Goal: Task Accomplishment & Management: Use online tool/utility

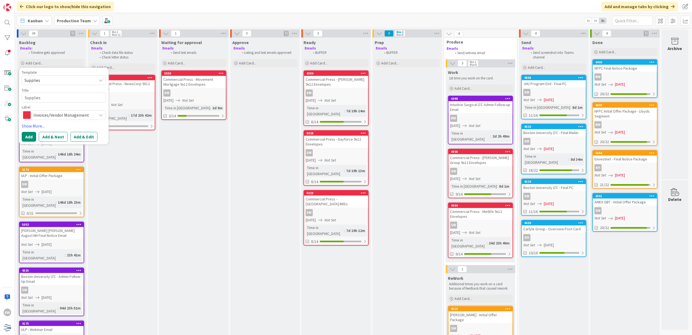
scroll to position [0, 4]
type textarea "P"
type textarea "x"
type textarea "Pa"
type textarea "x"
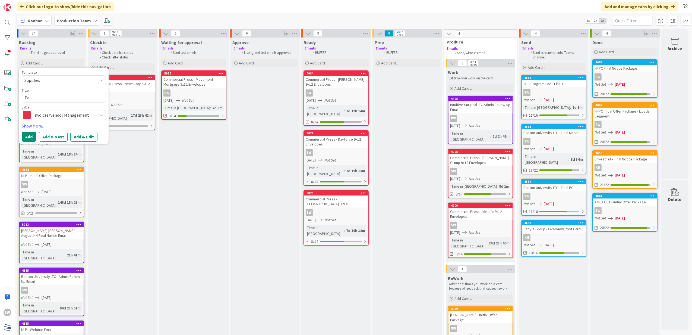
type textarea "Pap"
type textarea "x"
type textarea "[PERSON_NAME]"
type textarea "x"
type textarea "Paper"
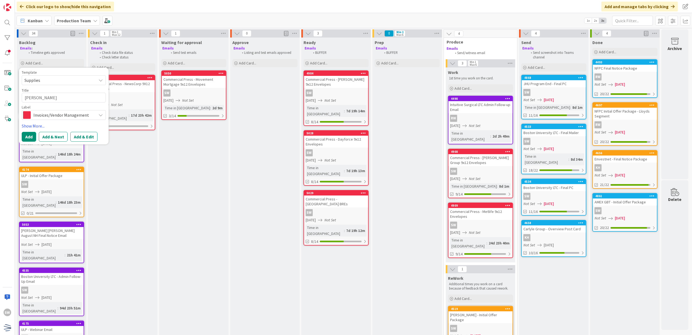
type textarea "x"
type textarea "Paperc"
type textarea "x"
type textarea "Papercl"
type textarea "x"
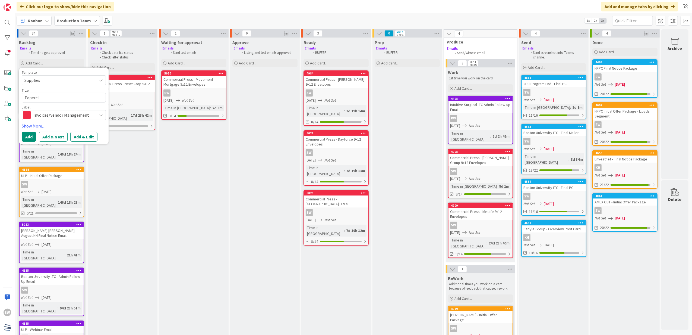
type textarea "Papercli"
type textarea "x"
type textarea "Paperclip"
type textarea "x"
type textarea "Paperclips"
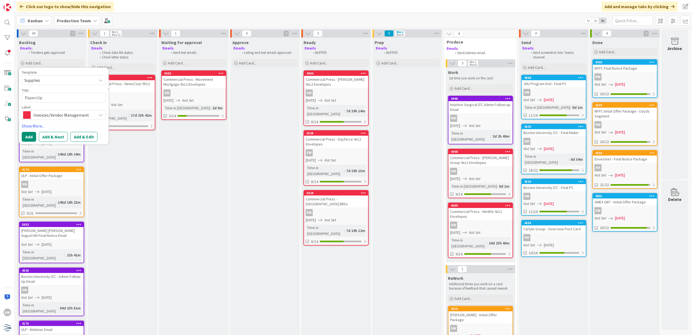
type textarea "x"
type textarea "Paperclips"
type textarea "x"
type textarea "Paperclips I"
type textarea "x"
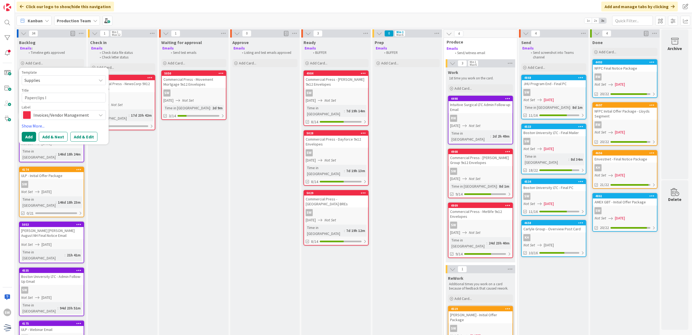
type textarea "Paperclips In"
type textarea "x"
type textarea "Paperclips Inc"
type textarea "x"
type textarea "Paperclips Inc."
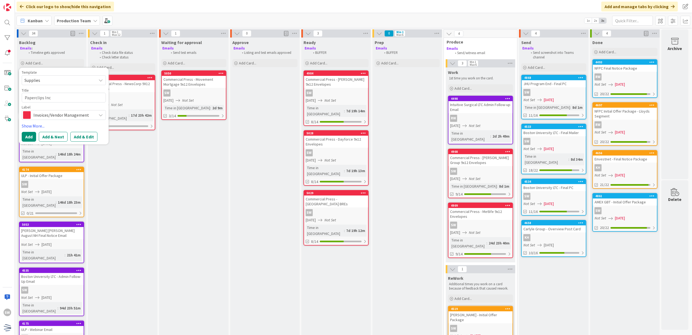
type textarea "x"
type textarea "Paperclips Inc."
type textarea "x"
type textarea "Paperclips Inc. -"
type textarea "x"
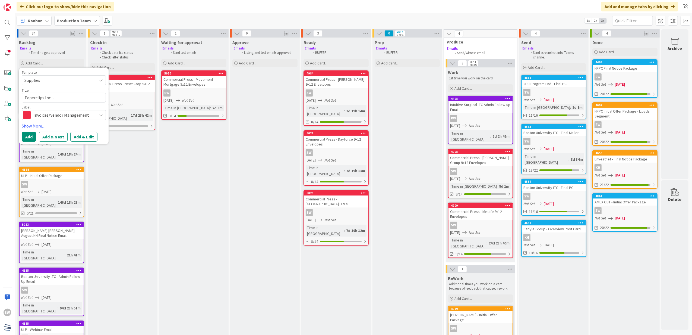
type textarea "Paperclips Inc. -"
type textarea "x"
type textarea "Paperclips Inc. - W"
type textarea "x"
type textarea "Paperclips Inc. - WC"
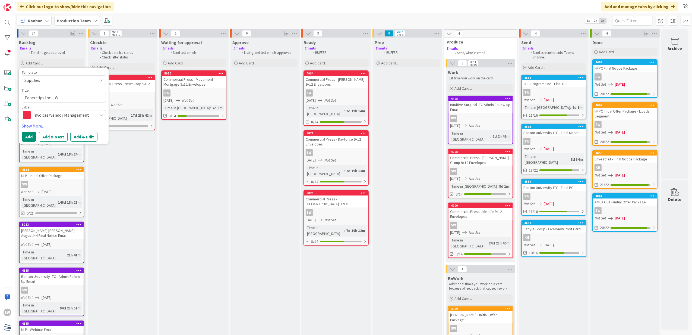
type textarea "x"
type textarea "Paperclips Inc. - WCM"
type textarea "x"
type textarea "Paperclips Inc. - WCM"
type textarea "x"
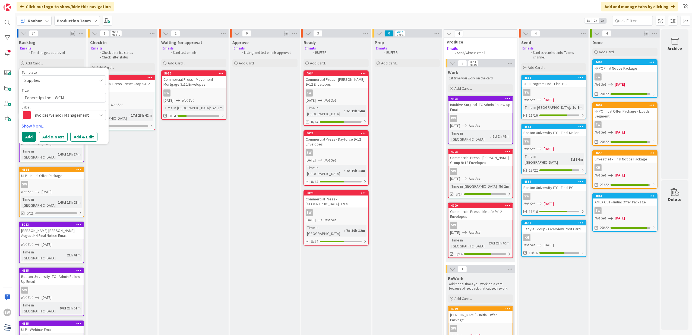
type textarea "Paperclips Inc. - WCM S"
type textarea "x"
type textarea "Paperclips Inc. - WCM Su"
type textarea "x"
type textarea "Paperclips Inc. - WCM Sup"
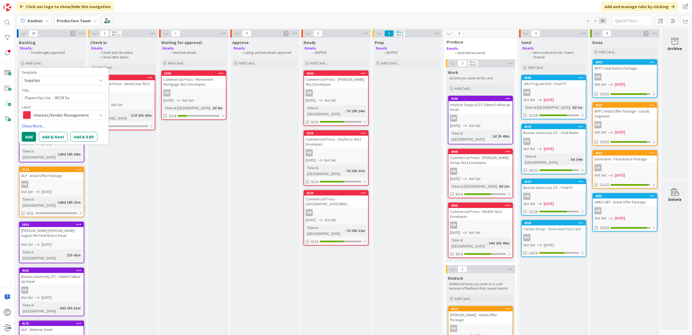
type textarea "x"
type textarea "Paperclips Inc. - WCM Supp"
type textarea "x"
type textarea "Paperclips Inc. - WCM Suppl"
type textarea "x"
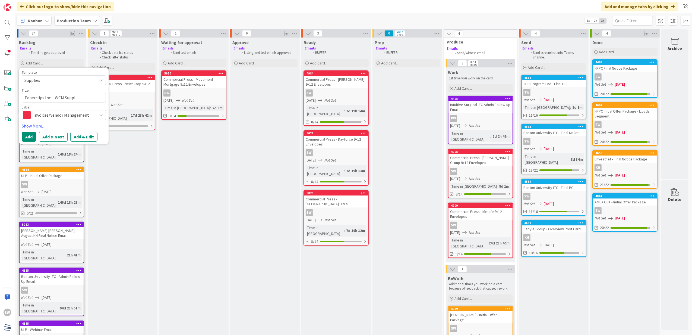
type textarea "Paperclips Inc. - WCM Supply"
type textarea "x"
type textarea "Paperclips Inc. - WCM Supply"
type textarea "x"
type textarea "Paperclips Inc. - WCM Supply O"
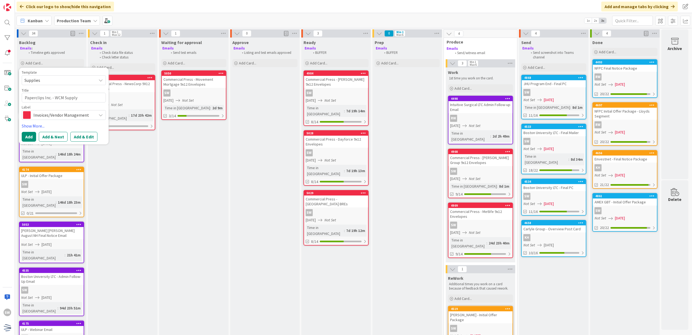
type textarea "x"
type textarea "Paperclips Inc. - WCM Supply Or"
type textarea "x"
type textarea "Paperclips Inc. - WCM Supply Ord"
type textarea "x"
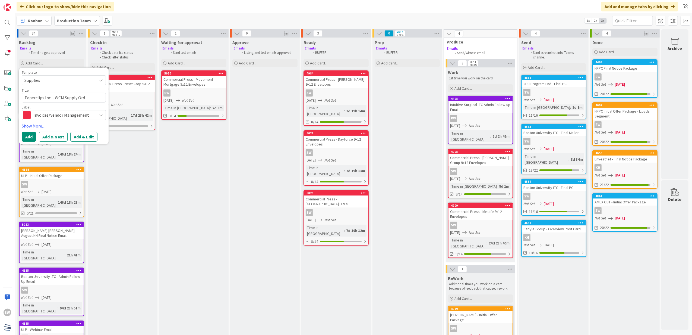
type textarea "Paperclips Inc. - WCM Supply Orde"
type textarea "x"
type textarea "Paperclips Inc. - WCM Supply Order"
type textarea "x"
type textarea "Paperclips Inc. - WCM Supply Order"
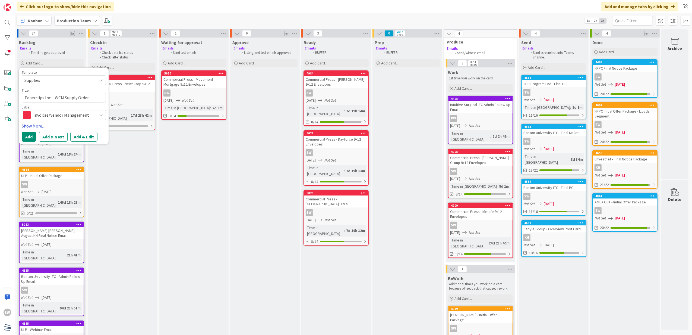
click at [36, 128] on link "Show More..." at bounding box center [64, 125] width 84 height 7
type textarea "x"
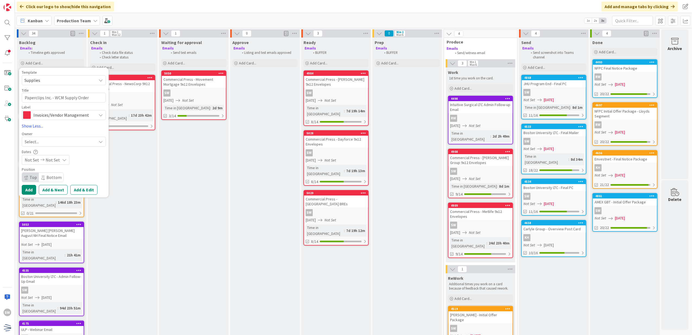
click at [25, 157] on span "Not Set" at bounding box center [32, 159] width 14 height 7
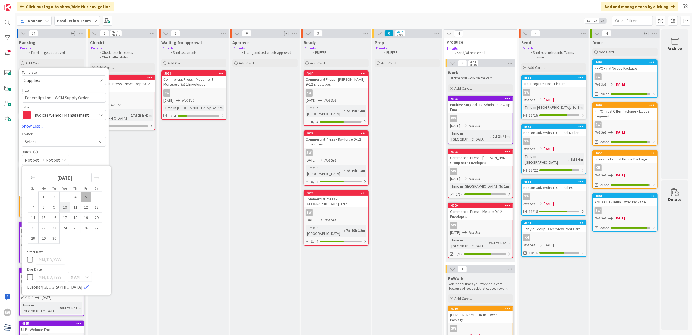
click at [60, 209] on td "10" at bounding box center [65, 207] width 11 height 10
type input "[DATE]"
click at [48, 144] on div "Select..." at bounding box center [61, 141] width 72 height 7
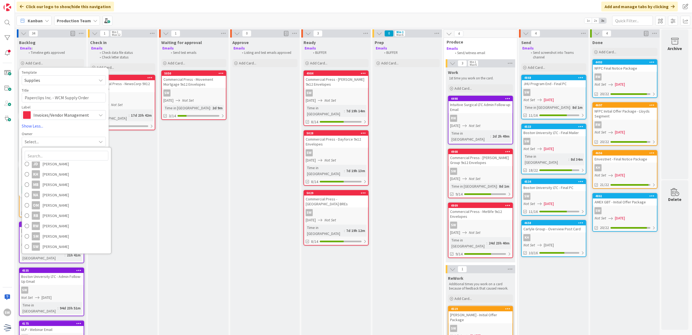
scroll to position [36, 4]
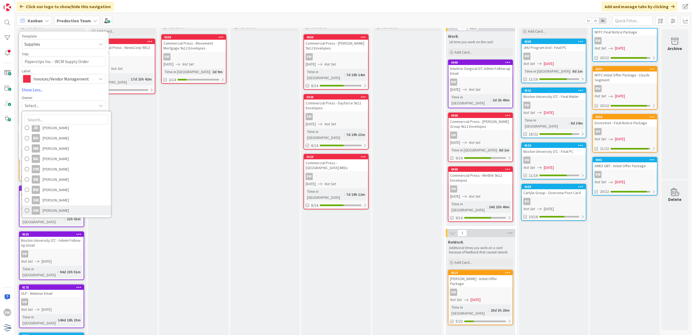
click at [67, 208] on link "SW [PERSON_NAME]" at bounding box center [66, 210] width 89 height 10
type textarea "x"
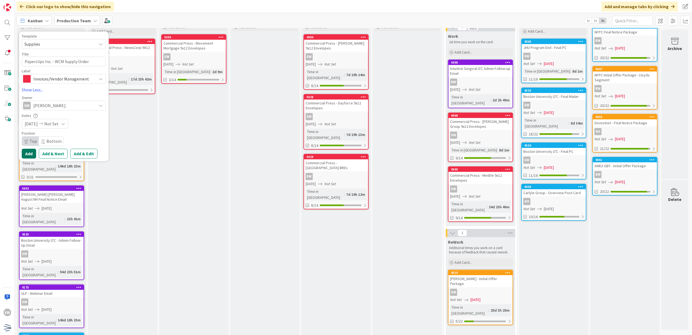
click at [22, 152] on button "Add" at bounding box center [29, 154] width 14 height 10
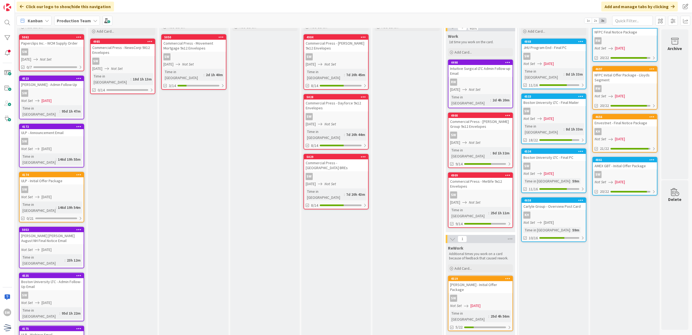
click at [72, 53] on div "SW" at bounding box center [52, 51] width 64 height 7
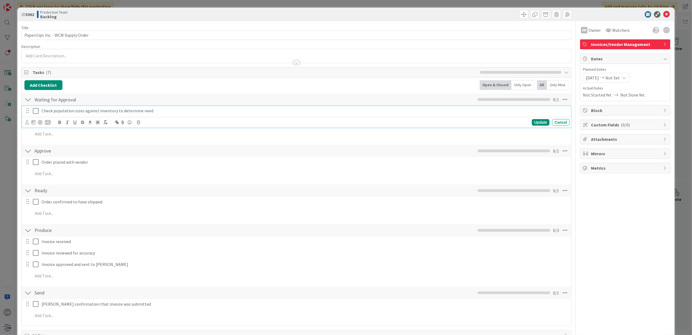
click at [37, 111] on icon at bounding box center [36, 111] width 6 height 7
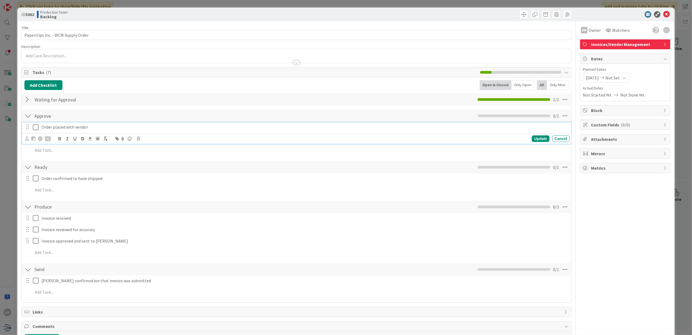
click at [36, 126] on icon at bounding box center [36, 127] width 6 height 7
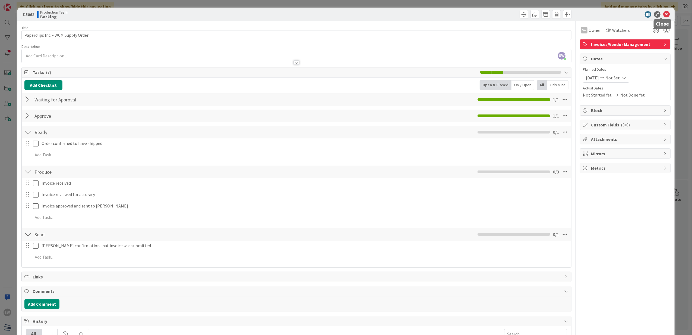
click at [663, 14] on icon at bounding box center [666, 14] width 7 height 7
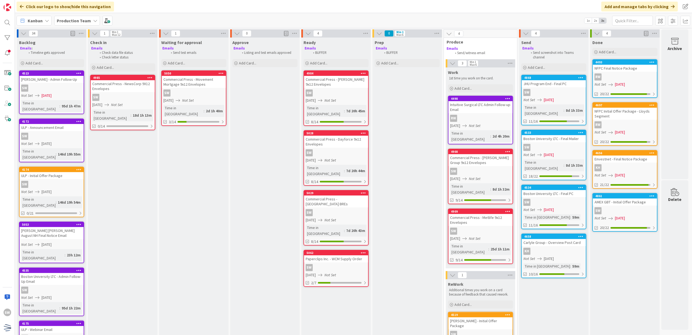
click at [201, 96] on div "SW" at bounding box center [194, 92] width 64 height 7
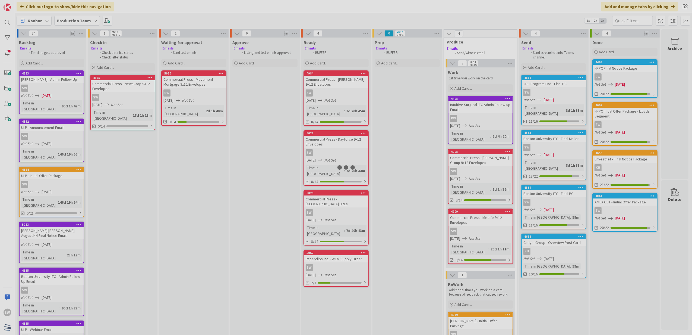
click at [201, 96] on div at bounding box center [346, 167] width 692 height 335
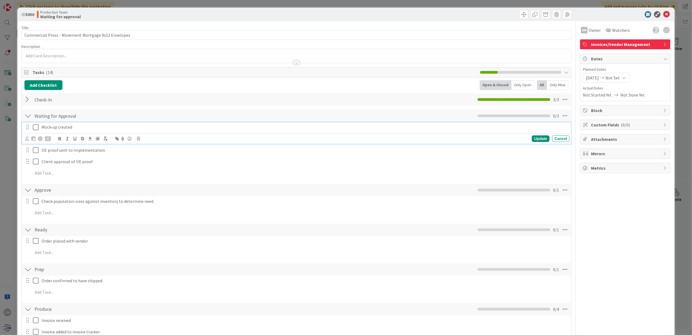
click at [36, 128] on icon at bounding box center [36, 127] width 6 height 7
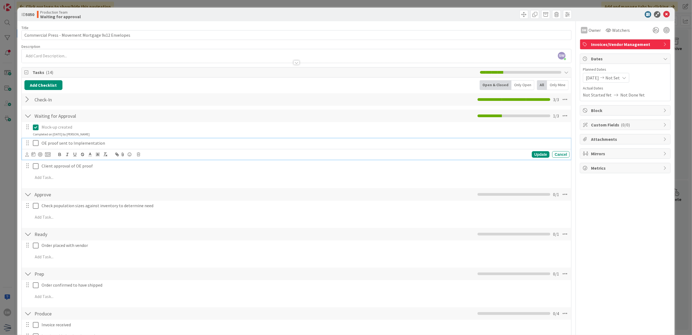
click at [35, 144] on icon at bounding box center [36, 143] width 6 height 7
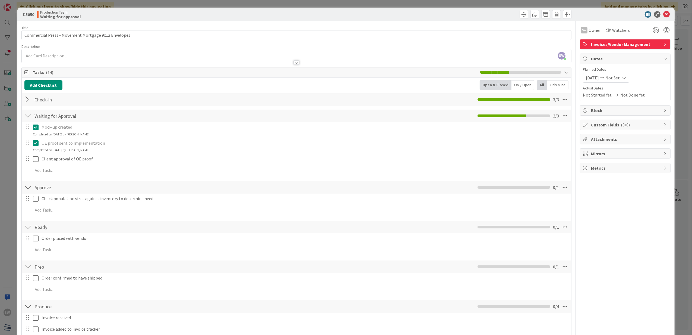
click at [658, 18] on div "ID 5050 Production Team Waiting for approval" at bounding box center [346, 15] width 658 height 14
click at [663, 16] on icon at bounding box center [666, 14] width 7 height 7
